Goal: Information Seeking & Learning: Understand process/instructions

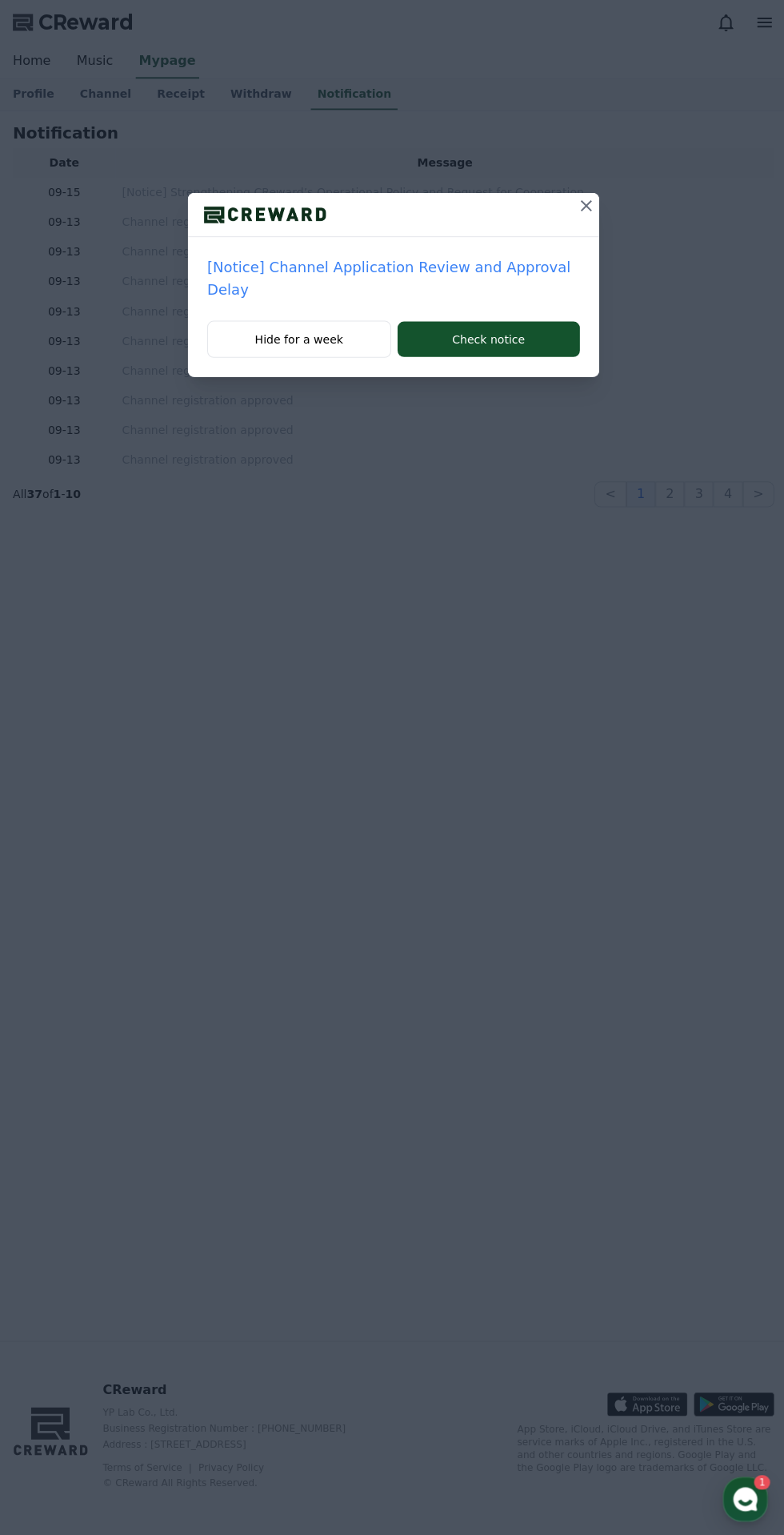
click at [578, 205] on icon at bounding box center [584, 205] width 11 height 11
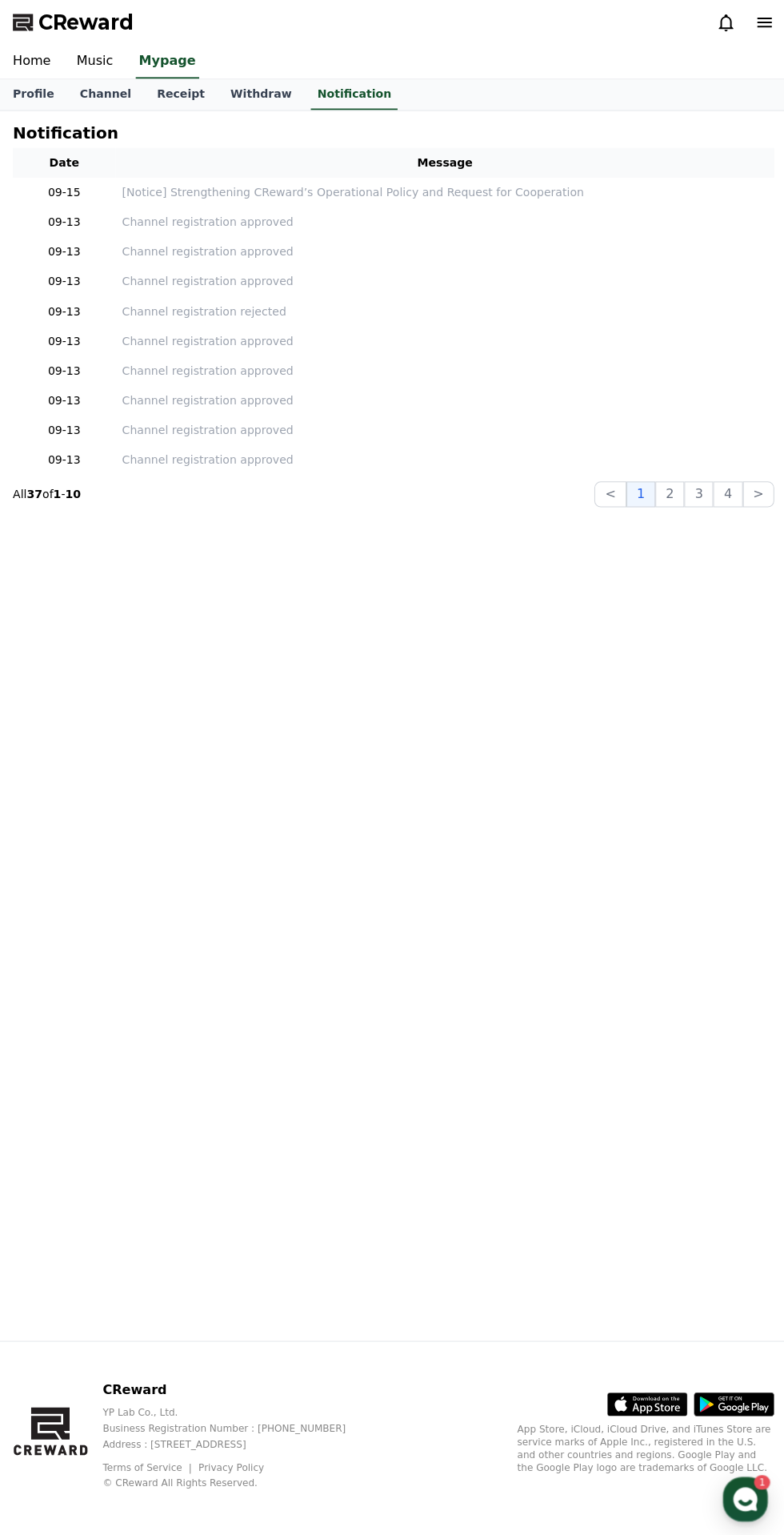
click at [80, 56] on link "Music" at bounding box center [94, 61] width 63 height 34
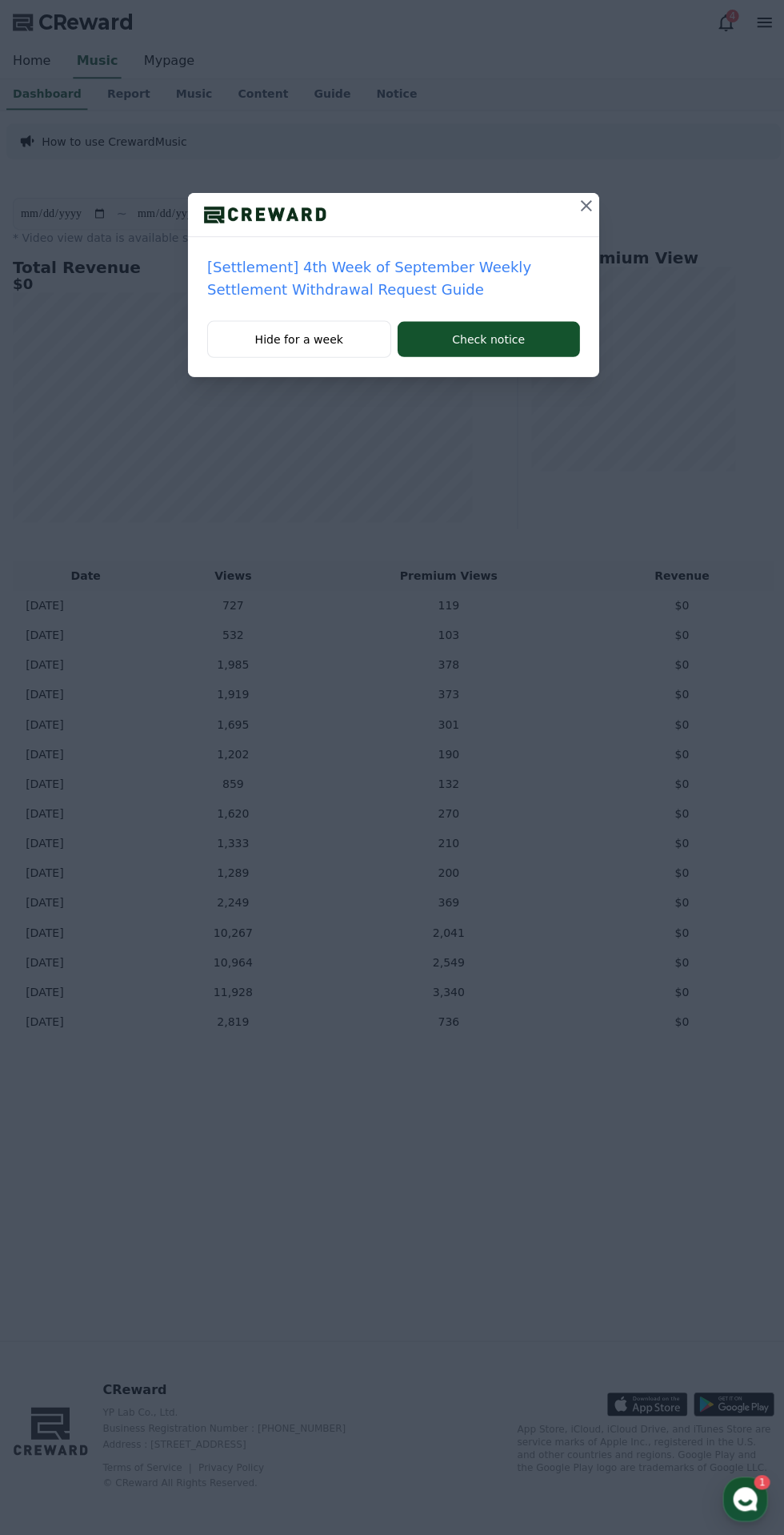
click at [591, 209] on icon at bounding box center [584, 204] width 19 height 19
click at [583, 214] on icon at bounding box center [584, 204] width 19 height 19
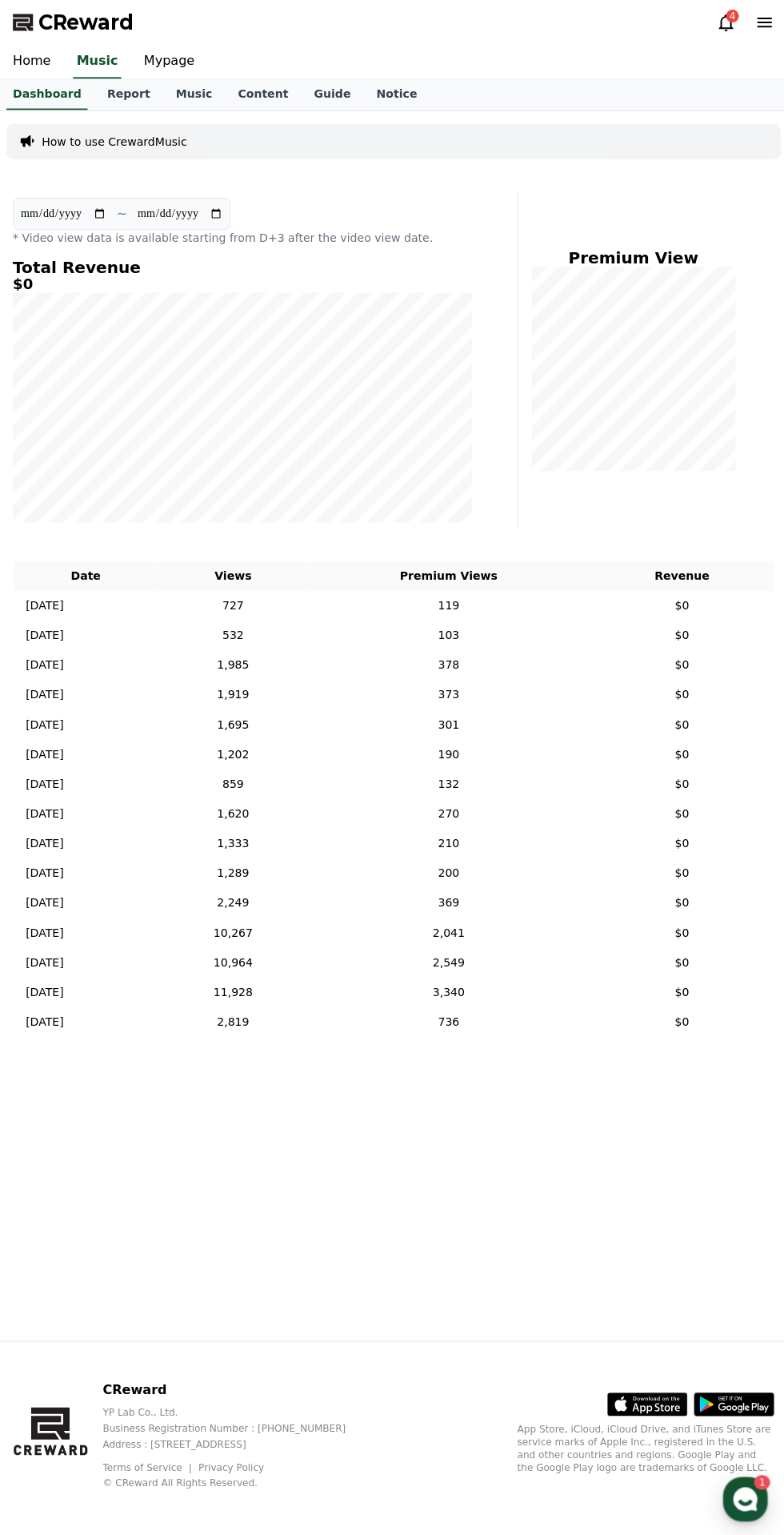
click at [759, 1477] on div "1" at bounding box center [759, 1477] width 16 height 15
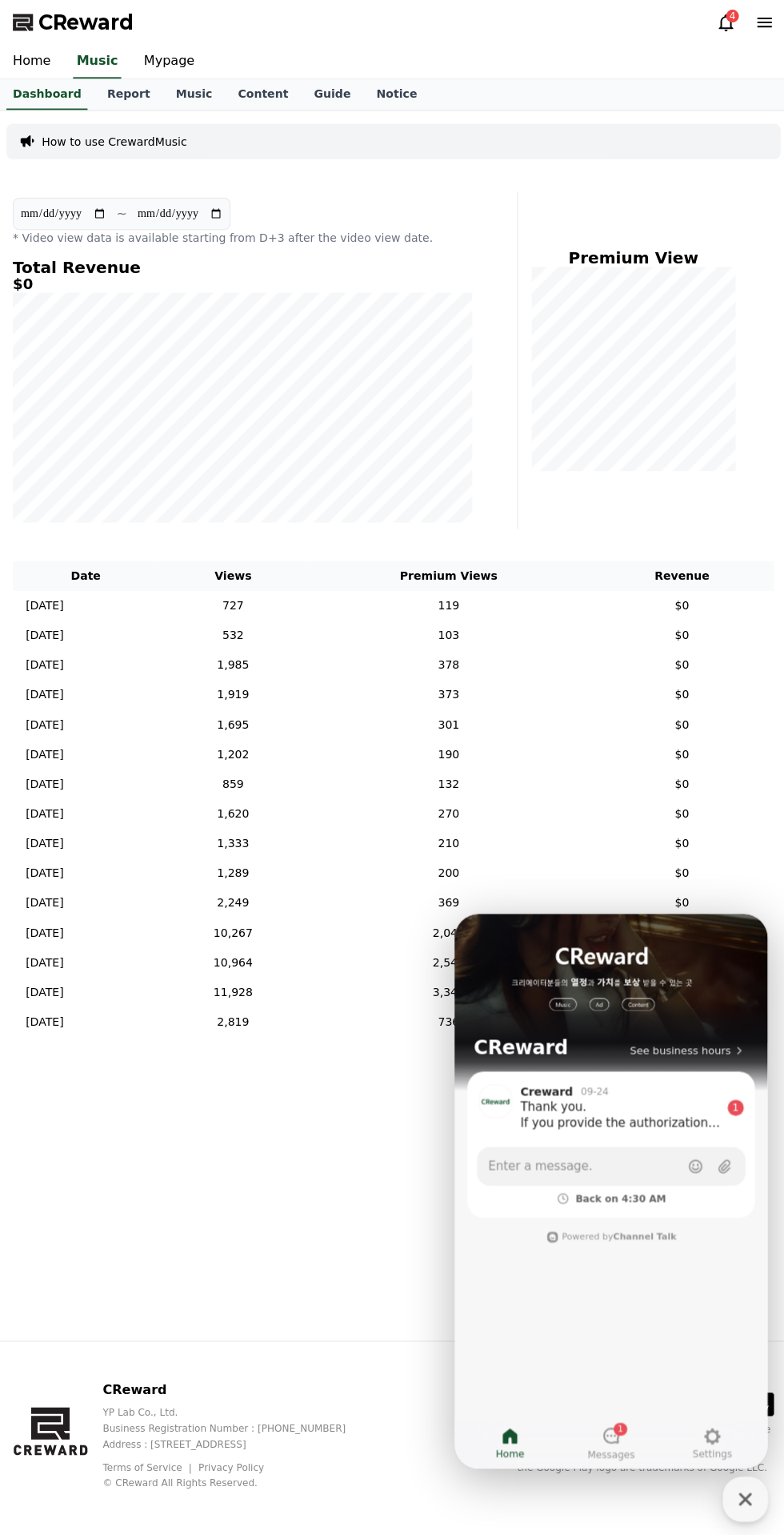
click at [174, 1141] on div "**********" at bounding box center [392, 722] width 784 height 1225
click at [743, 1493] on icon "button" at bounding box center [743, 1493] width 13 height 13
